Goal: Find contact information: Find contact information

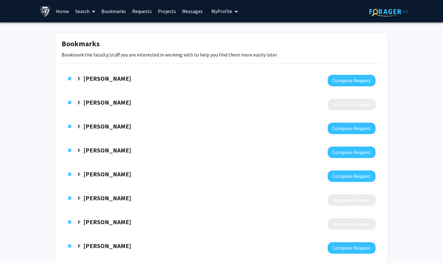
click at [85, 13] on link "Search" at bounding box center [85, 11] width 26 height 22
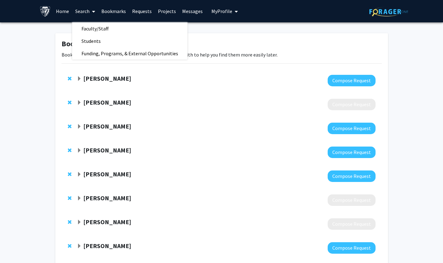
click at [102, 32] on span "Faculty/Staff" at bounding box center [95, 28] width 46 height 12
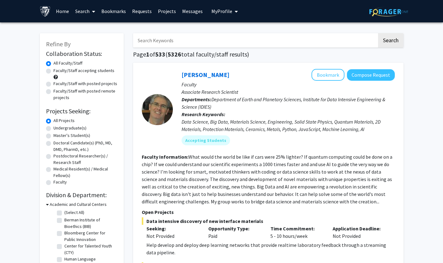
click at [219, 39] on input "Search Keywords" at bounding box center [255, 40] width 244 height 14
type input "[PERSON_NAME]"
click at [396, 41] on button "Search" at bounding box center [391, 40] width 26 height 14
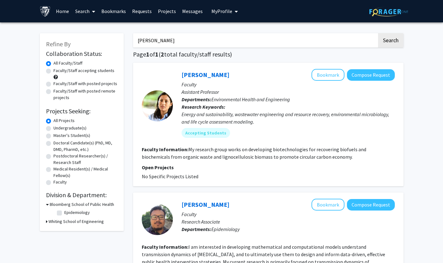
click at [210, 74] on link "[PERSON_NAME]" at bounding box center [206, 75] width 48 height 8
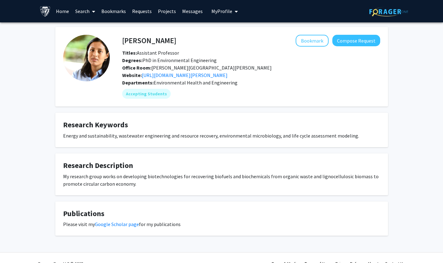
click at [228, 77] on link "[URL][DOMAIN_NAME][PERSON_NAME]" at bounding box center [185, 75] width 86 height 6
click at [153, 42] on h4 "[PERSON_NAME]" at bounding box center [149, 41] width 54 height 12
click at [151, 41] on h4 "[PERSON_NAME]" at bounding box center [149, 41] width 54 height 12
click at [160, 39] on h4 "[PERSON_NAME]" at bounding box center [149, 41] width 54 height 12
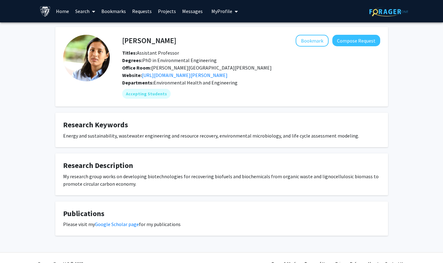
copy h4 "[PERSON_NAME]"
